Goal: Transaction & Acquisition: Purchase product/service

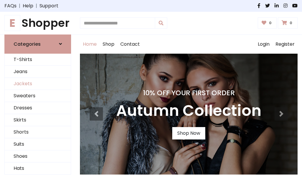
click at [38, 84] on link "Jackets" at bounding box center [38, 84] width 66 height 12
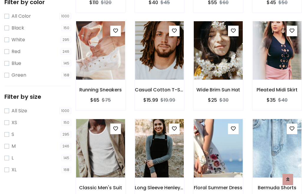
scroll to position [55, 0]
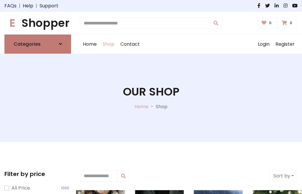
click at [38, 44] on h6 "Categories" at bounding box center [27, 44] width 27 height 6
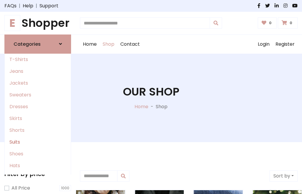
click at [38, 142] on link "Suits" at bounding box center [38, 142] width 66 height 12
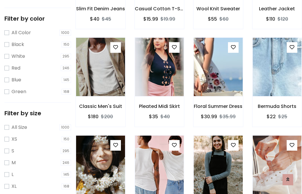
scroll to position [30, 0]
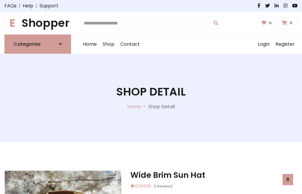
scroll to position [552, 0]
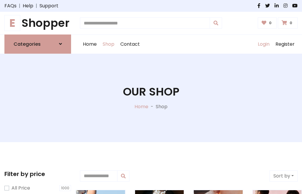
click at [264, 44] on link "Login" at bounding box center [264, 44] width 18 height 19
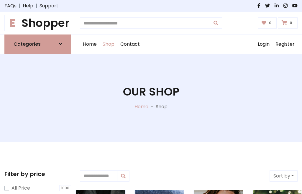
scroll to position [30, 0]
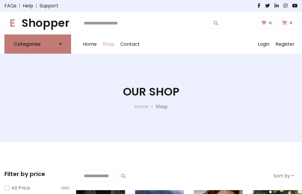
click at [60, 44] on icon at bounding box center [60, 44] width 3 height 5
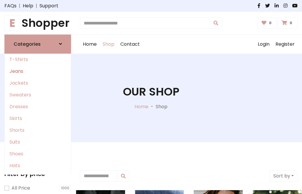
click at [38, 71] on link "Jeans" at bounding box center [38, 72] width 66 height 12
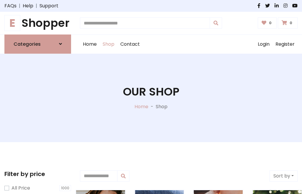
scroll to position [30, 0]
